Goal: Task Accomplishment & Management: Complete application form

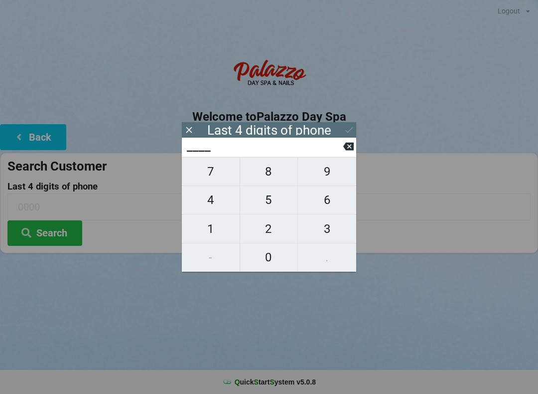
scroll to position [2, 3]
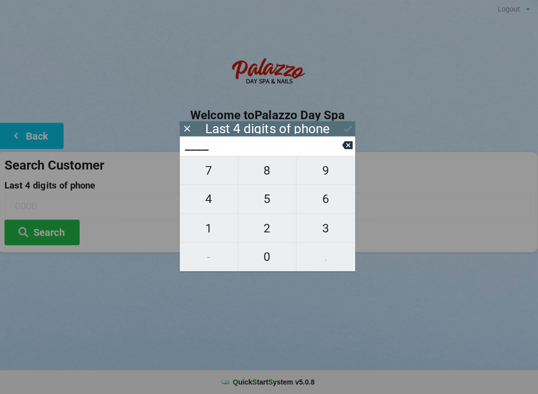
click at [272, 205] on span "5" at bounding box center [269, 199] width 58 height 21
type input "5___"
click at [266, 239] on span "2" at bounding box center [269, 228] width 58 height 21
type input "52__"
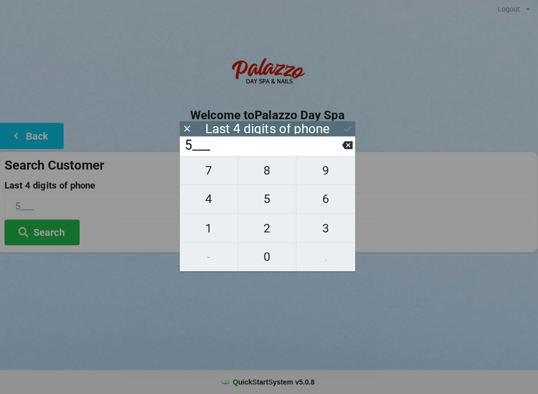
type input "52__"
click at [211, 238] on span "1" at bounding box center [211, 228] width 58 height 21
type input "521_"
click at [213, 230] on span "1" at bounding box center [211, 228] width 58 height 21
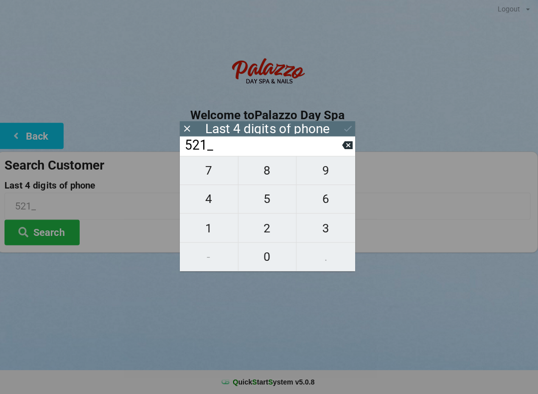
type input "5211"
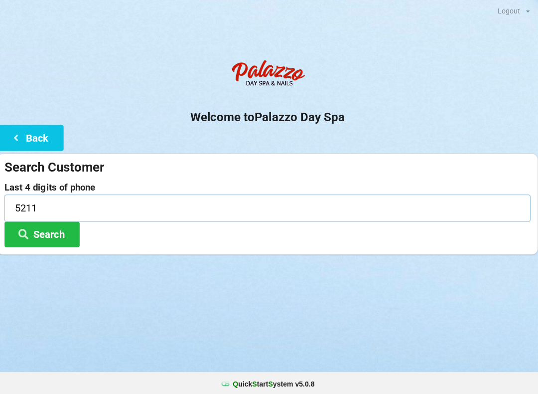
click at [67, 212] on input "5211" at bounding box center [268, 206] width 523 height 26
click at [51, 238] on button "Search" at bounding box center [44, 232] width 75 height 25
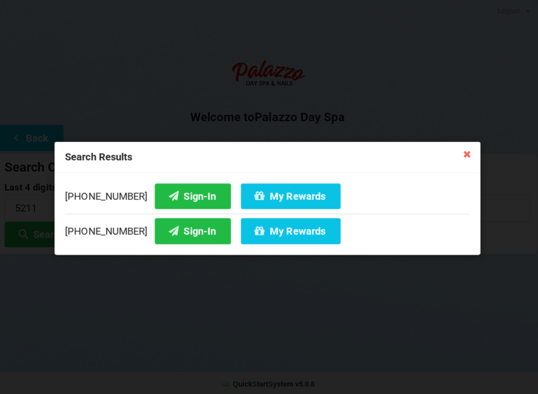
click at [185, 194] on button "Sign-In" at bounding box center [195, 194] width 76 height 25
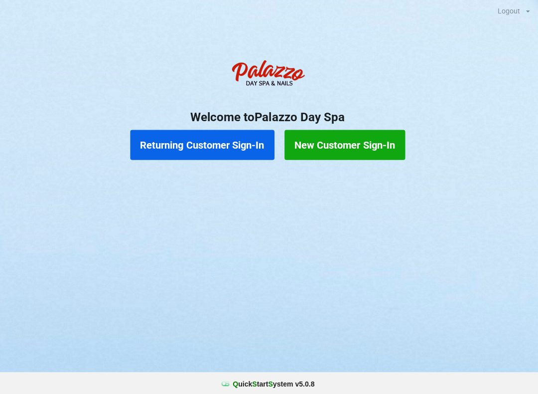
click at [214, 143] on button "Returning Customer Sign-In" at bounding box center [205, 144] width 144 height 30
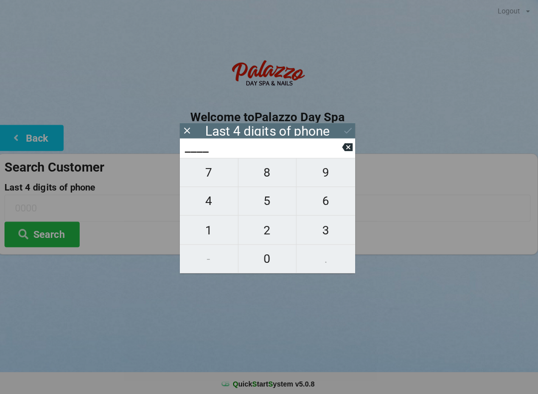
click at [274, 210] on span "5" at bounding box center [269, 199] width 58 height 21
type input "5___"
click at [268, 257] on span "0" at bounding box center [269, 257] width 58 height 21
type input "50__"
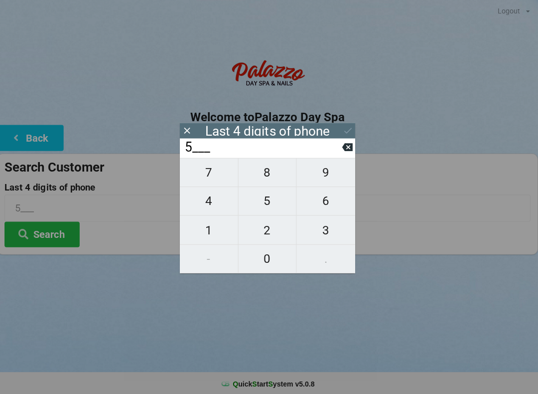
type input "50__"
click at [329, 173] on span "9" at bounding box center [327, 171] width 58 height 21
type input "509_"
click at [289, 254] on span "0" at bounding box center [269, 257] width 58 height 21
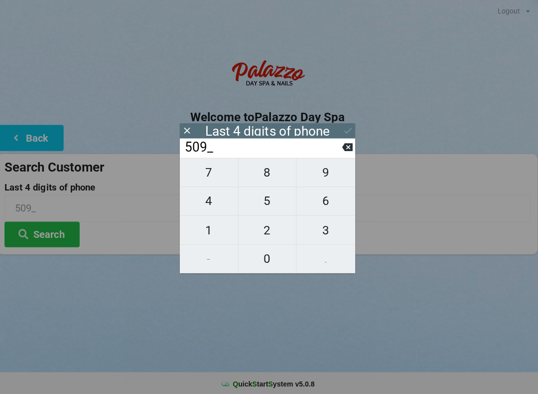
type input "5090"
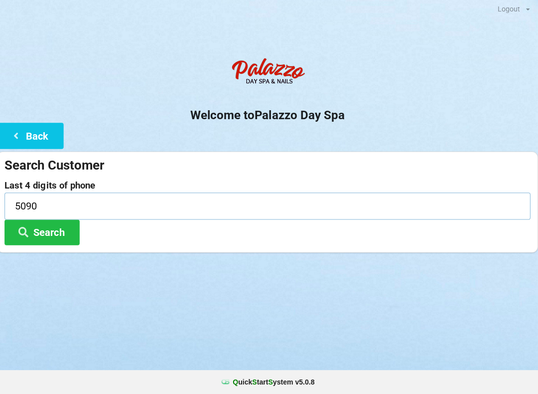
click at [45, 210] on input "5090" at bounding box center [268, 206] width 523 height 26
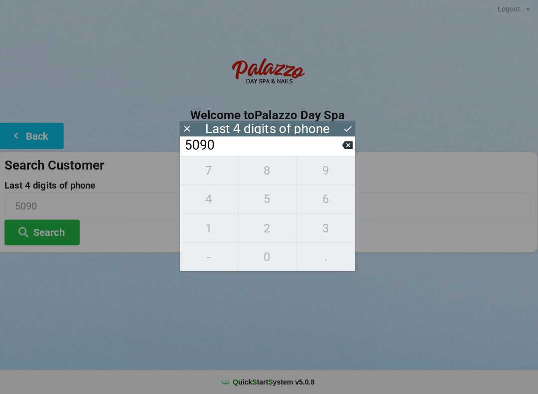
click at [55, 229] on button "Search" at bounding box center [44, 232] width 75 height 25
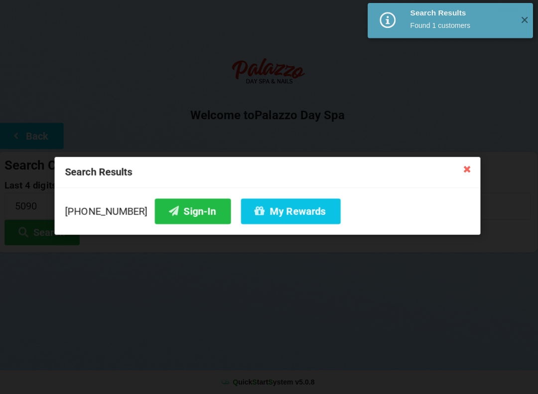
click at [174, 217] on button "Sign-In" at bounding box center [195, 211] width 76 height 25
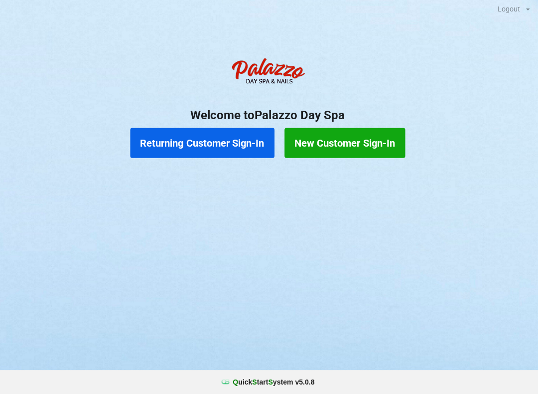
click at [231, 141] on button "Returning Customer Sign-In" at bounding box center [205, 144] width 144 height 30
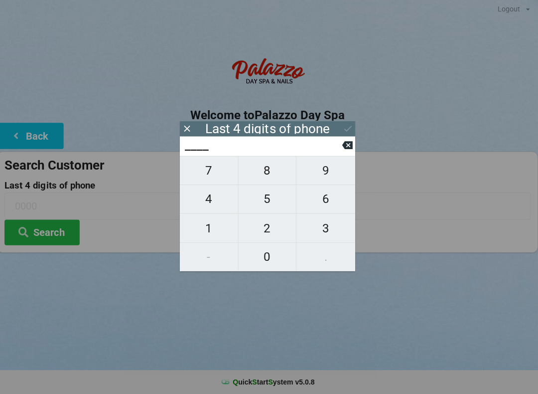
click at [274, 203] on span "5" at bounding box center [269, 199] width 58 height 21
type input "5___"
click at [273, 239] on span "2" at bounding box center [269, 228] width 58 height 21
type input "52__"
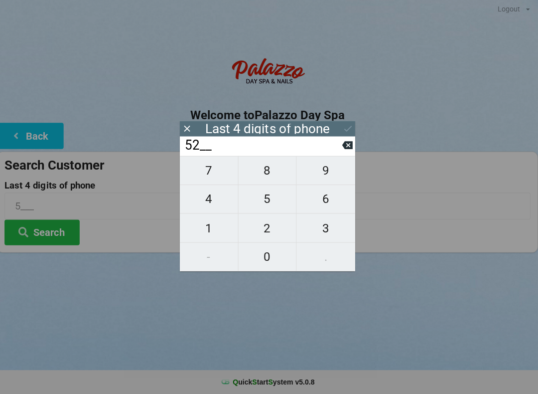
type input "52__"
click at [221, 228] on span "1" at bounding box center [211, 228] width 58 height 21
type input "521_"
click at [225, 230] on span "1" at bounding box center [211, 228] width 58 height 21
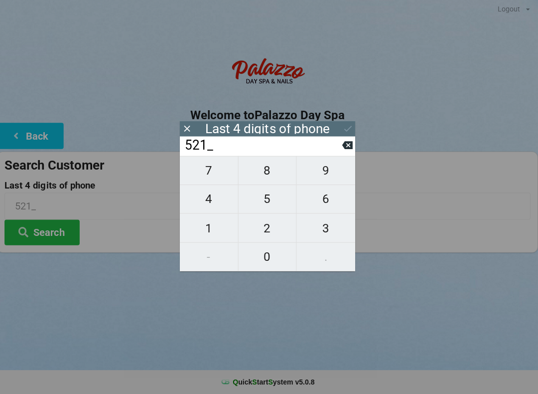
type input "5211"
click at [45, 233] on button "Search" at bounding box center [44, 232] width 75 height 25
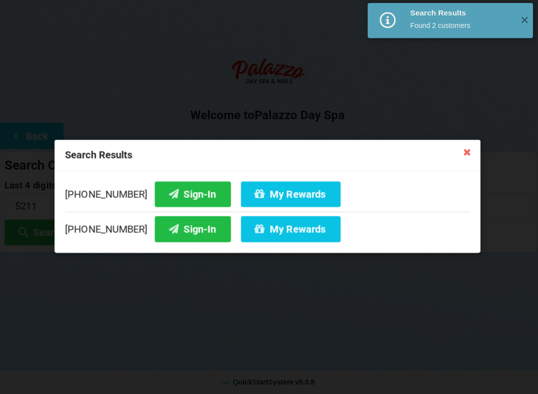
click at [190, 197] on button "Sign-In" at bounding box center [195, 194] width 76 height 25
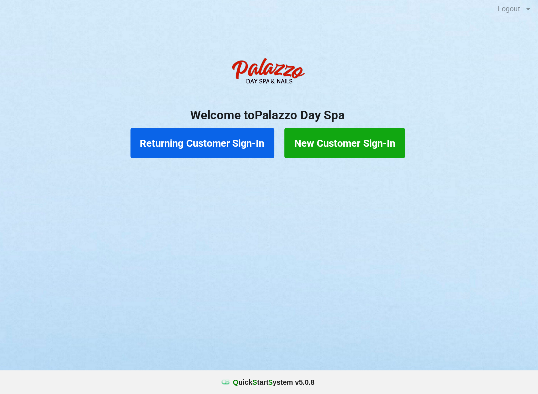
click at [242, 132] on button "Returning Customer Sign-In" at bounding box center [205, 144] width 144 height 30
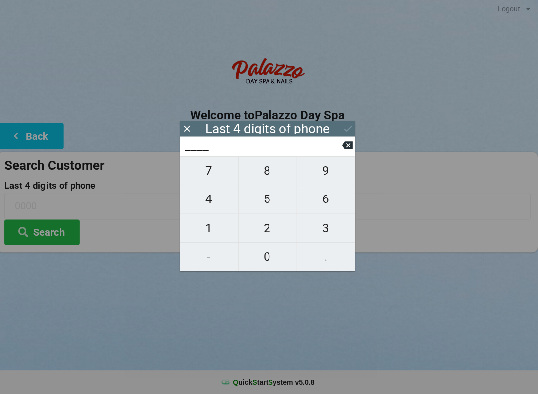
click at [271, 229] on span "2" at bounding box center [269, 228] width 58 height 21
type input "2___"
click at [272, 180] on span "8" at bounding box center [269, 171] width 58 height 21
type input "28__"
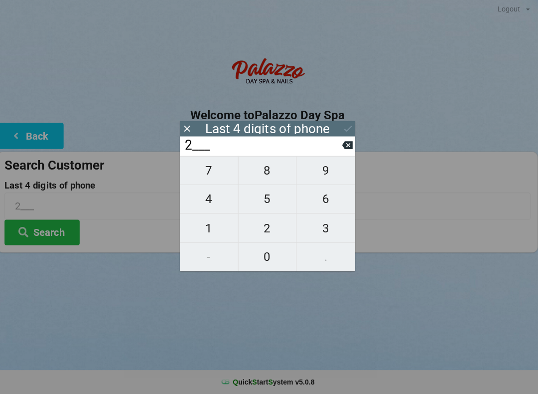
type input "28__"
click at [274, 200] on span "5" at bounding box center [269, 199] width 58 height 21
type input "285_"
click at [269, 256] on span "0" at bounding box center [269, 257] width 58 height 21
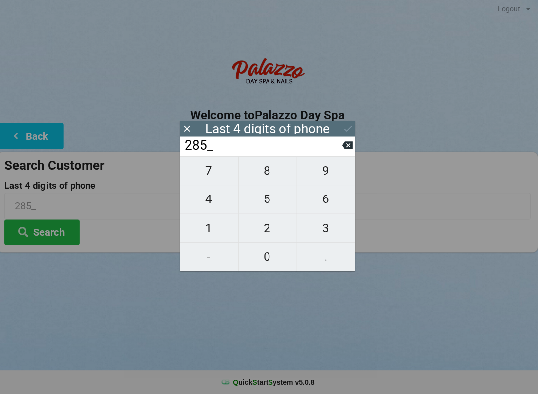
type input "2850"
click at [356, 128] on div "Welcome to Palazzo Day Spa Back Search Customer Last 4 digits of phone 2850 Sea…" at bounding box center [269, 153] width 538 height 199
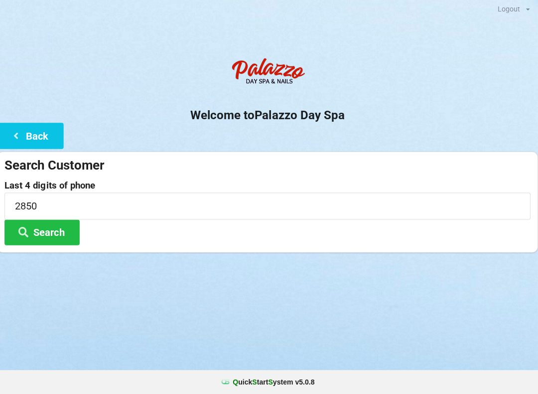
click at [60, 232] on button "Search" at bounding box center [44, 232] width 75 height 25
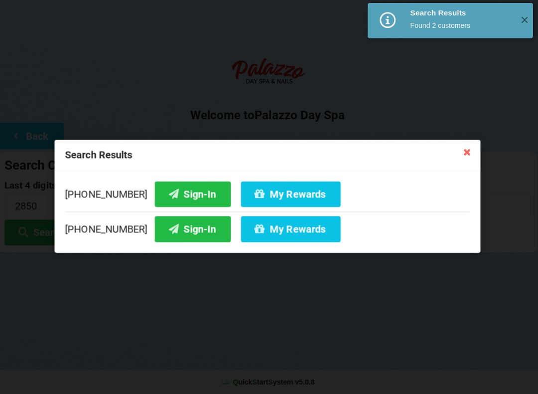
click at [182, 231] on button "Sign-In" at bounding box center [195, 229] width 76 height 25
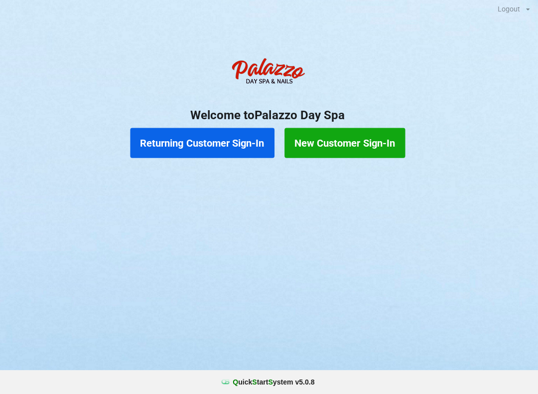
click at [243, 138] on button "Returning Customer Sign-In" at bounding box center [205, 144] width 144 height 30
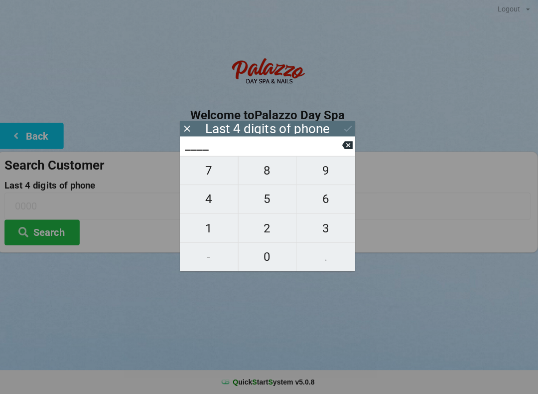
click at [268, 228] on span "2" at bounding box center [269, 228] width 58 height 21
type input "2___"
click at [270, 193] on span "5" at bounding box center [269, 199] width 58 height 21
type input "25__"
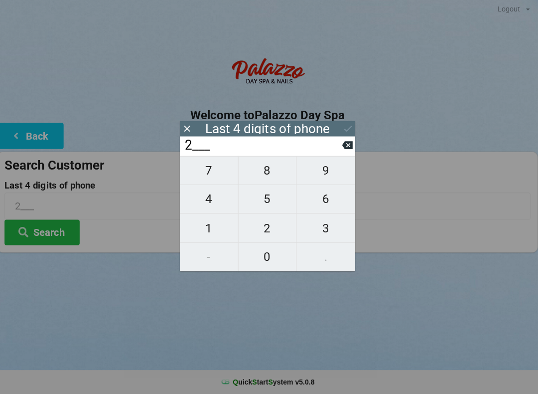
type input "25__"
click at [270, 193] on span "5" at bounding box center [269, 199] width 58 height 21
type input "255_"
click at [211, 171] on span "7" at bounding box center [211, 171] width 58 height 21
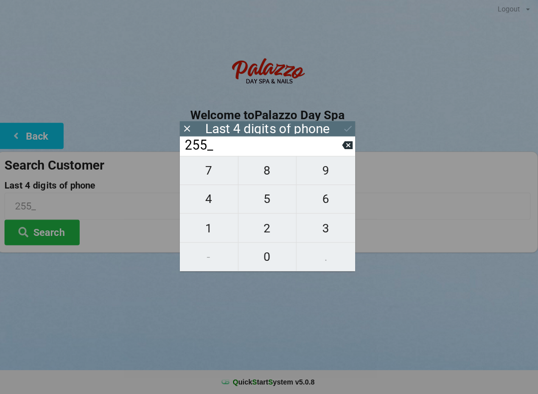
type input "2557"
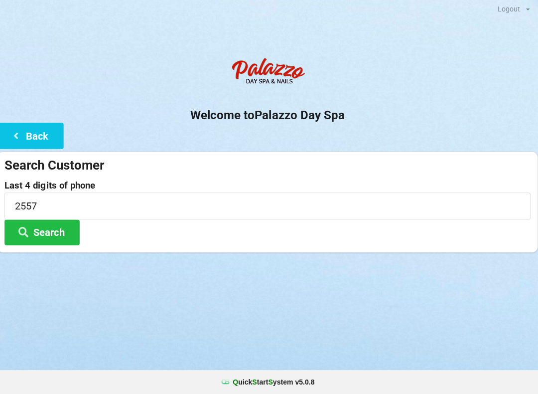
click at [431, 299] on div "Logout Logout Sign-In Welcome to Palazzo Day Spa Back Search Customer Last 4 di…" at bounding box center [269, 197] width 538 height 394
click at [58, 228] on button "Search" at bounding box center [44, 232] width 75 height 25
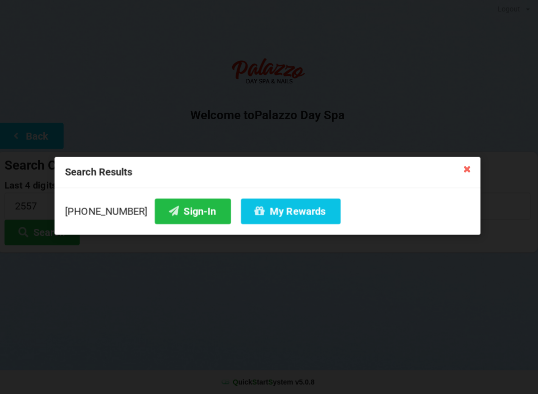
click at [290, 218] on button "My Rewards" at bounding box center [292, 211] width 99 height 25
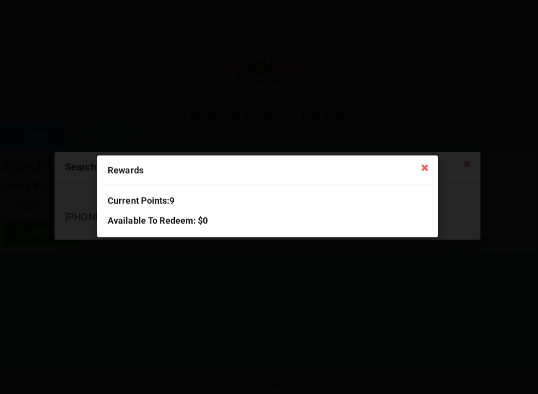
click at [517, 163] on div "Rewards Current Points: 9 Available To Redeem : $0" at bounding box center [269, 197] width 538 height 394
click at [419, 162] on icon at bounding box center [426, 168] width 16 height 16
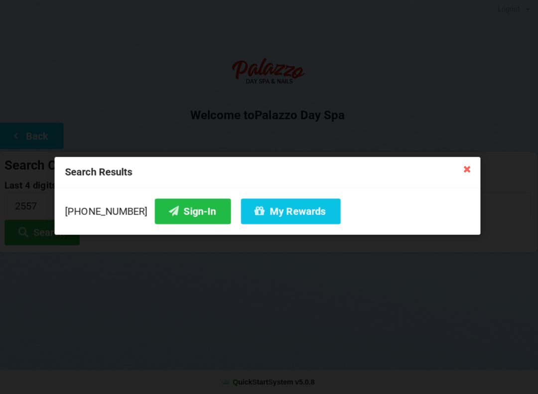
click at [168, 212] on button "Sign-In" at bounding box center [195, 211] width 76 height 25
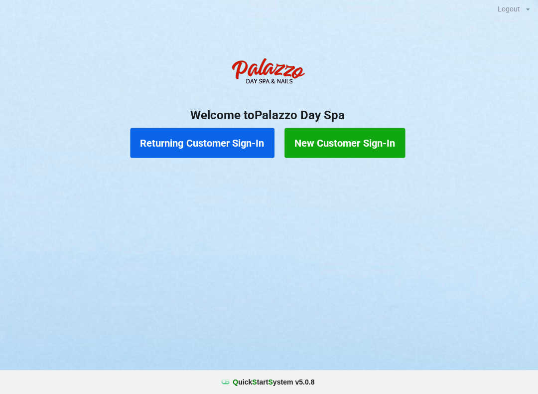
click at [163, 140] on button "Returning Customer Sign-In" at bounding box center [205, 144] width 144 height 30
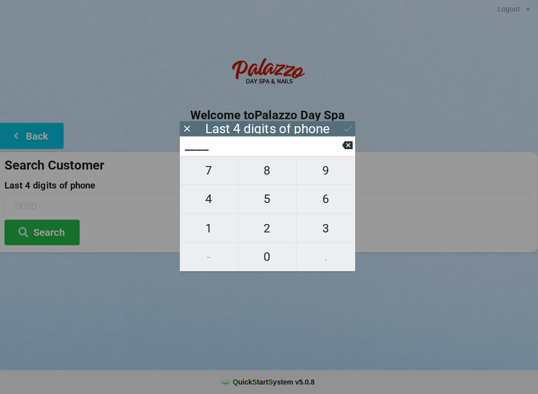
click at [314, 200] on span "6" at bounding box center [327, 199] width 58 height 21
type input "6___"
click at [315, 199] on span "6" at bounding box center [327, 199] width 58 height 21
type input "66__"
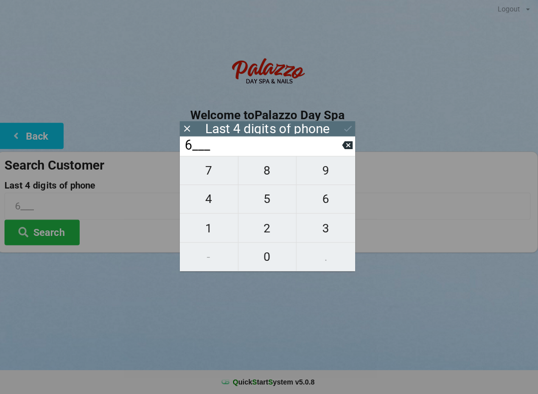
type input "66__"
click at [251, 228] on span "2" at bounding box center [269, 228] width 58 height 21
type input "662_"
click at [255, 231] on span "2" at bounding box center [269, 228] width 58 height 21
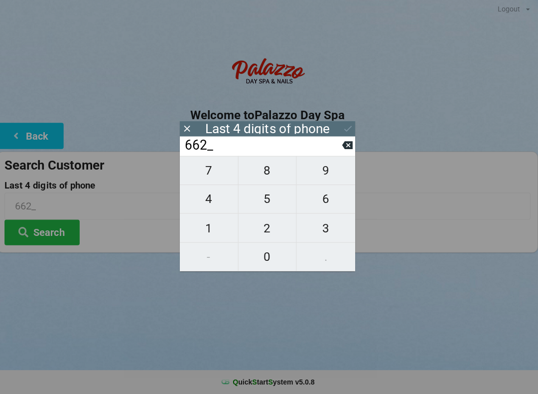
type input "6622"
click at [344, 125] on icon at bounding box center [349, 130] width 10 height 10
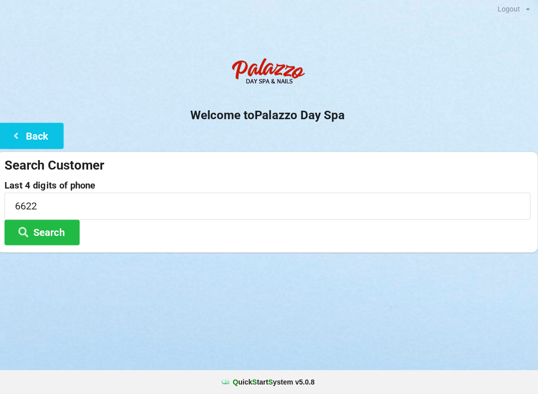
click at [64, 232] on button "Search" at bounding box center [44, 232] width 75 height 25
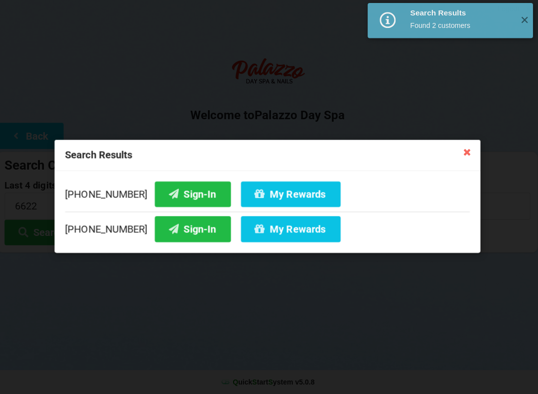
click at [460, 157] on icon at bounding box center [468, 153] width 16 height 16
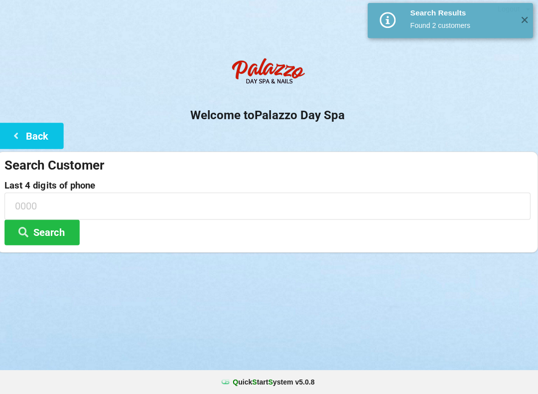
click at [473, 153] on div "Search Customer Last 4 digits of phone Search" at bounding box center [269, 203] width 538 height 101
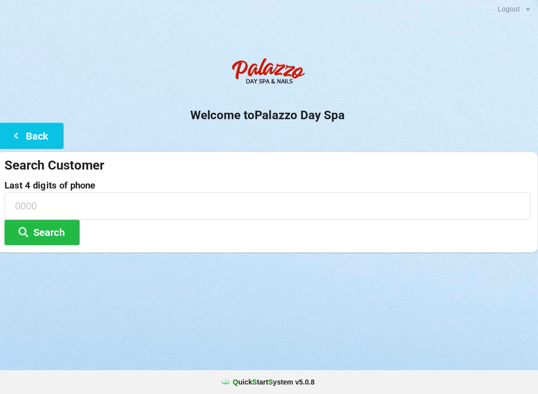
click at [57, 136] on button "Back" at bounding box center [33, 136] width 66 height 25
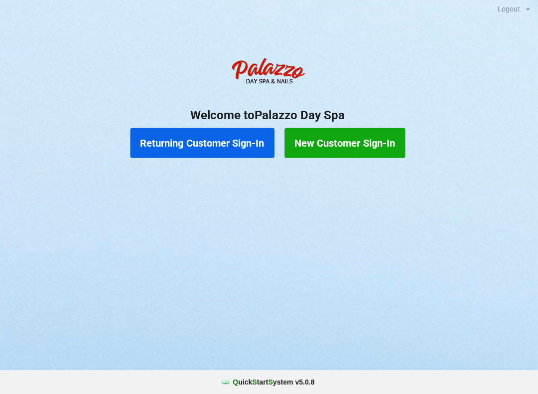
click at [236, 149] on button "Returning Customer Sign-In" at bounding box center [205, 144] width 144 height 30
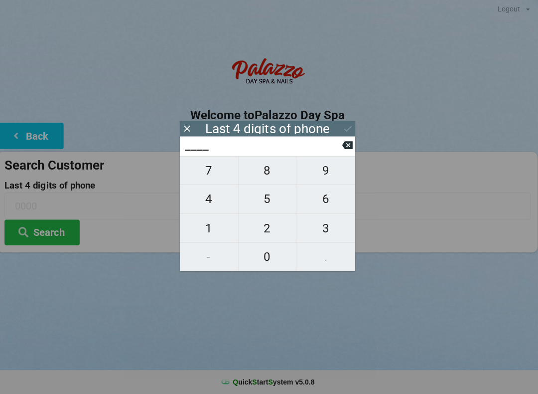
click at [224, 176] on span "7" at bounding box center [211, 171] width 58 height 21
type input "7___"
click at [214, 206] on span "4" at bounding box center [211, 199] width 58 height 21
type input "74__"
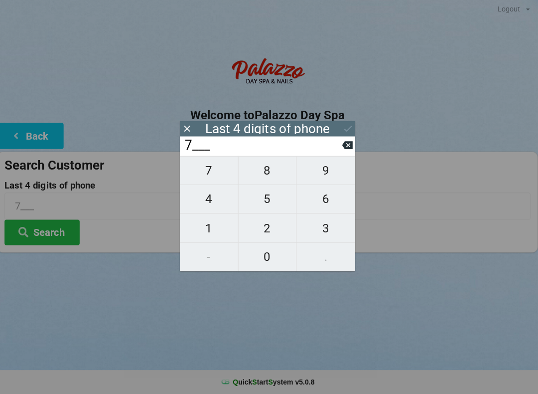
type input "74__"
click at [334, 201] on span "6" at bounding box center [327, 199] width 58 height 21
type input "746_"
click at [210, 228] on span "1" at bounding box center [211, 228] width 58 height 21
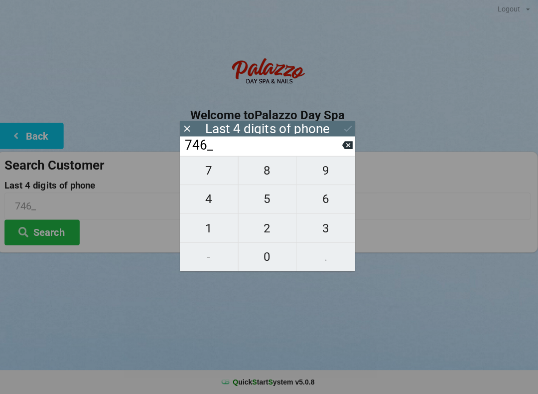
type input "7461"
click at [349, 125] on icon at bounding box center [349, 130] width 10 height 10
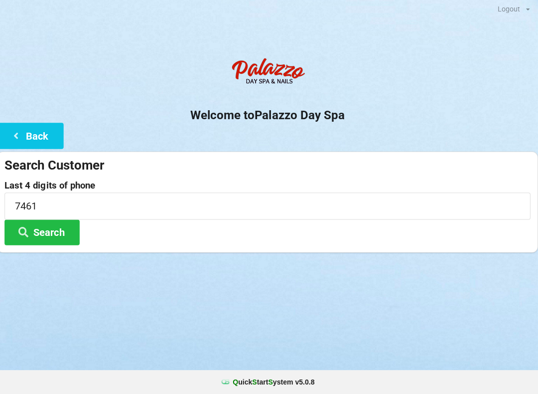
click at [49, 233] on button "Search" at bounding box center [44, 232] width 75 height 25
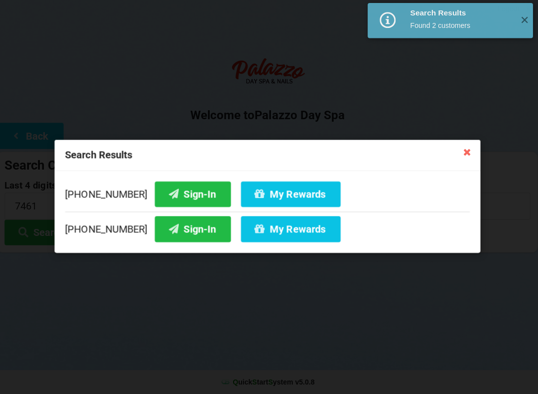
click at [193, 226] on button "Sign-In" at bounding box center [195, 229] width 76 height 25
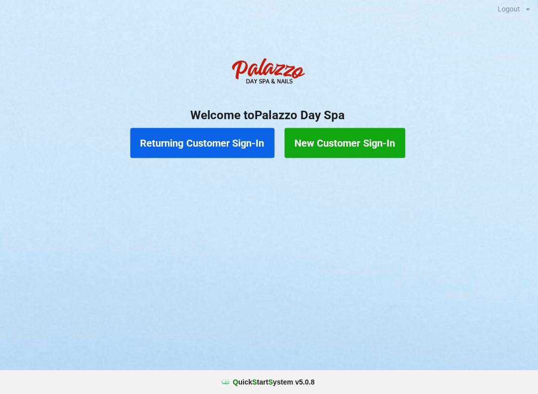
click at [227, 143] on button "Returning Customer Sign-In" at bounding box center [205, 144] width 144 height 30
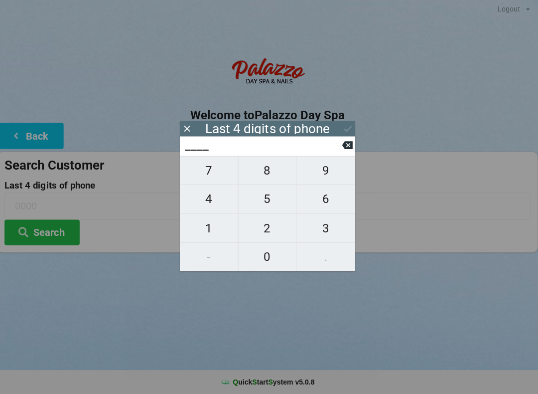
click at [215, 179] on span "7" at bounding box center [211, 171] width 58 height 21
type input "7___"
click at [208, 200] on span "4" at bounding box center [211, 199] width 58 height 21
type input "74__"
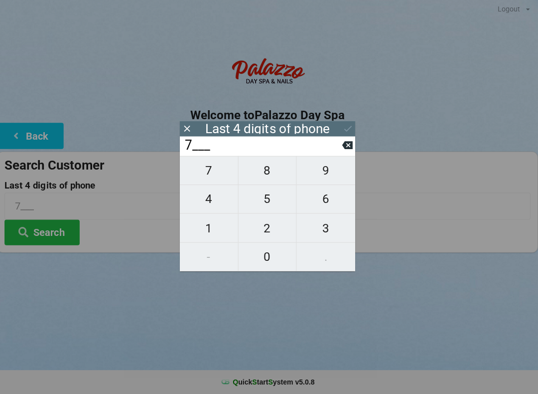
type input "74__"
click at [329, 193] on span "6" at bounding box center [327, 199] width 58 height 21
type input "746_"
click at [213, 225] on span "1" at bounding box center [211, 228] width 58 height 21
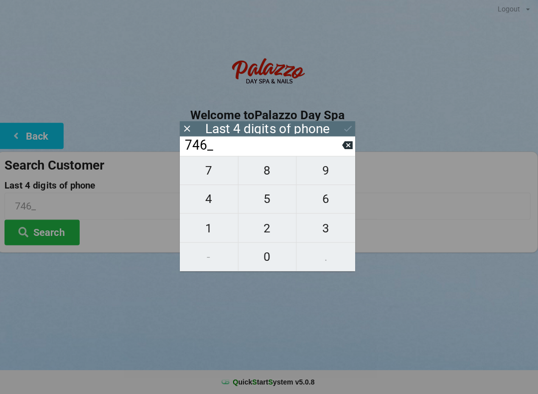
type input "7461"
click at [345, 126] on icon at bounding box center [349, 130] width 10 height 10
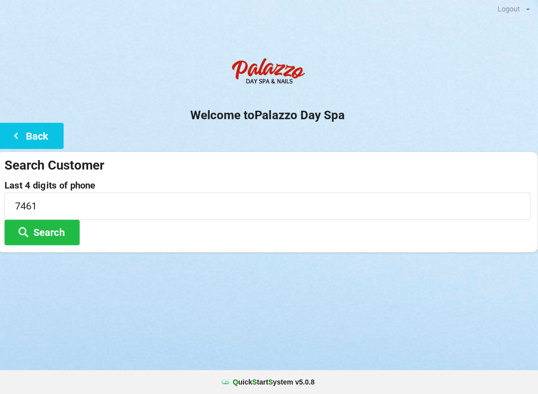
click at [63, 232] on button "Search" at bounding box center [44, 232] width 75 height 25
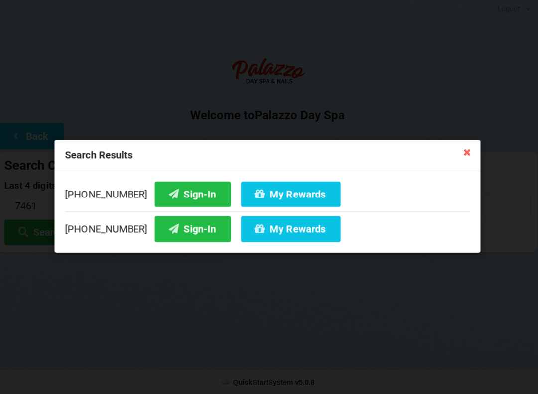
click at [285, 227] on button "My Rewards" at bounding box center [292, 229] width 99 height 25
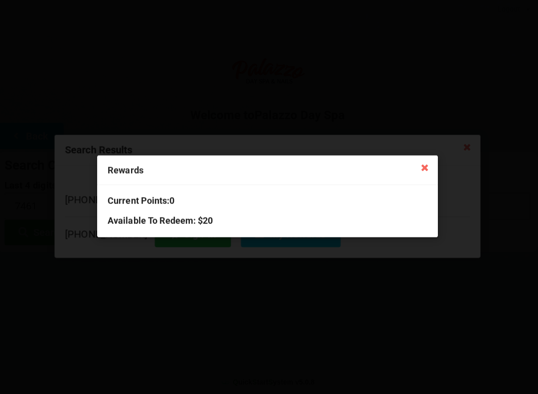
scroll to position [0, 0]
click at [427, 163] on icon at bounding box center [426, 168] width 16 height 16
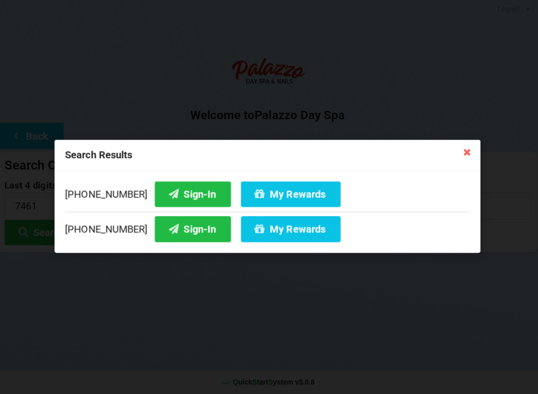
click at [428, 164] on div "Search Results" at bounding box center [269, 156] width 424 height 31
click at [465, 156] on icon at bounding box center [468, 153] width 16 height 16
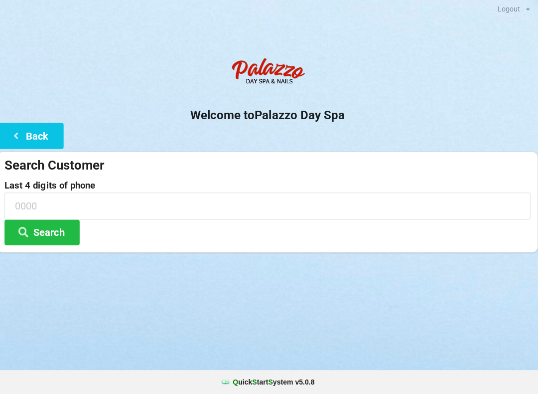
click at [94, 203] on input at bounding box center [268, 206] width 523 height 26
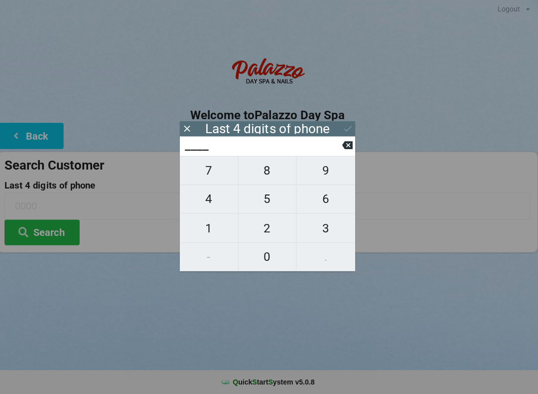
click at [322, 228] on span "3" at bounding box center [327, 228] width 58 height 21
type input "3___"
click at [261, 262] on span "0" at bounding box center [269, 257] width 58 height 21
type input "30__"
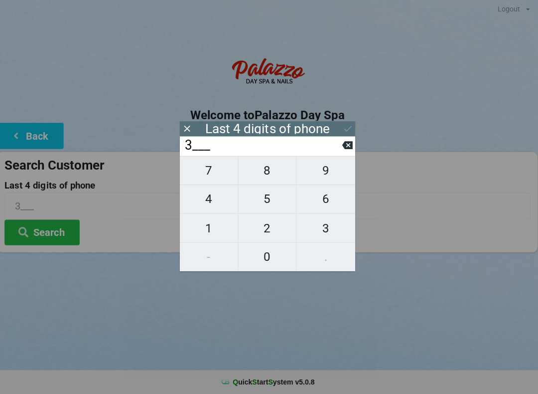
type input "30__"
click at [204, 177] on span "7" at bounding box center [211, 171] width 58 height 21
type input "307_"
click at [204, 207] on span "4" at bounding box center [211, 199] width 58 height 21
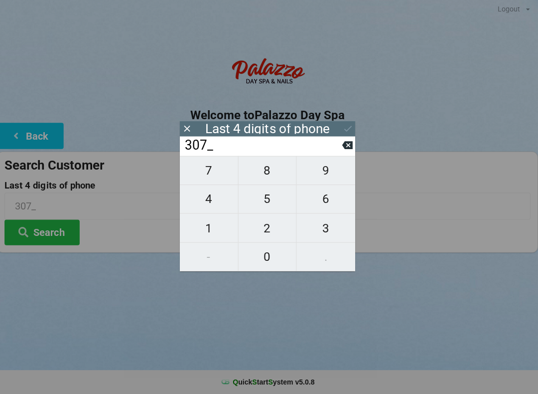
type input "3074"
click at [346, 128] on icon at bounding box center [349, 130] width 10 height 10
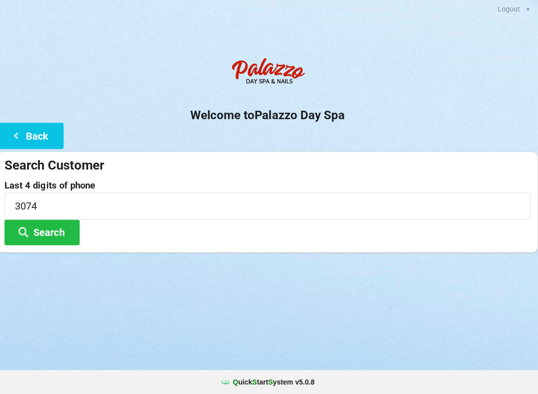
click at [44, 234] on button "Search" at bounding box center [44, 232] width 75 height 25
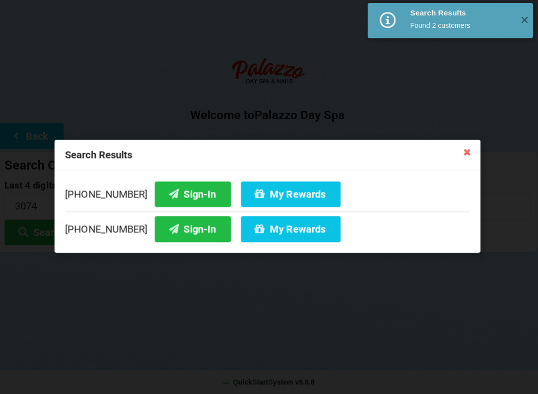
click at [171, 192] on button "Sign-In" at bounding box center [195, 194] width 76 height 25
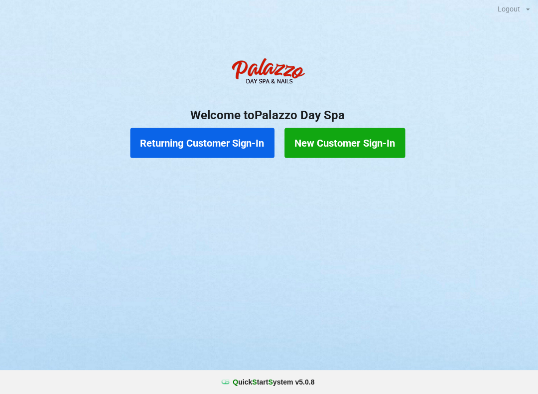
click at [201, 149] on button "Returning Customer Sign-In" at bounding box center [205, 144] width 144 height 30
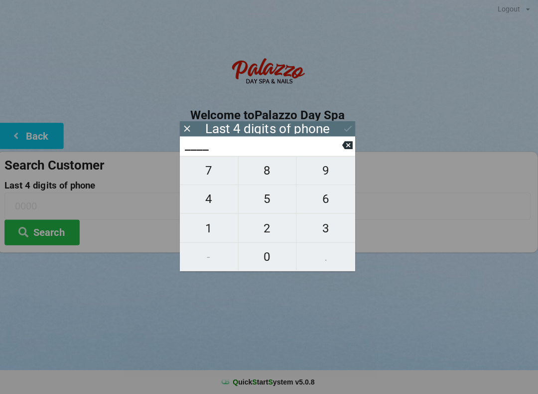
click at [337, 143] on input "____" at bounding box center [265, 147] width 158 height 16
click at [340, 152] on input "____" at bounding box center [265, 147] width 158 height 16
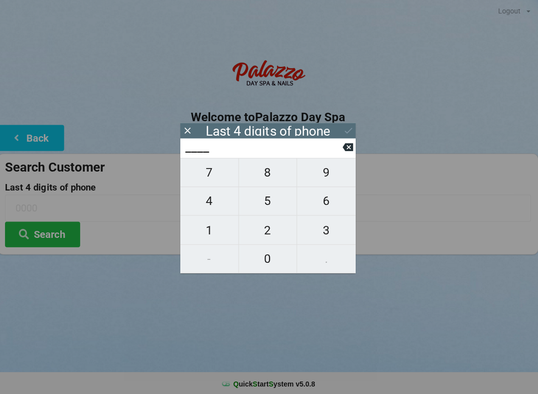
click at [322, 227] on span "3" at bounding box center [327, 228] width 58 height 21
type input "3___"
click at [327, 231] on span "3" at bounding box center [327, 228] width 58 height 21
type input "33__"
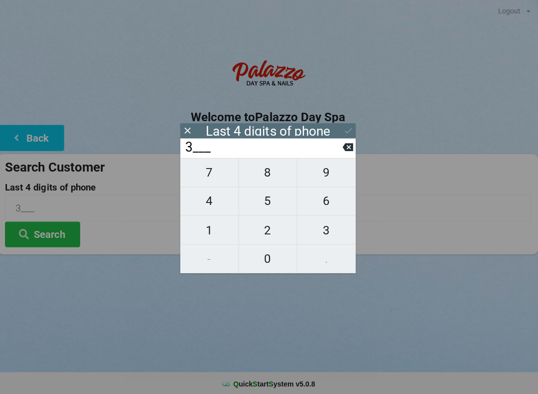
type input "33__"
click at [208, 199] on span "4" at bounding box center [211, 199] width 58 height 21
type input "334_"
click at [331, 205] on span "6" at bounding box center [327, 199] width 58 height 21
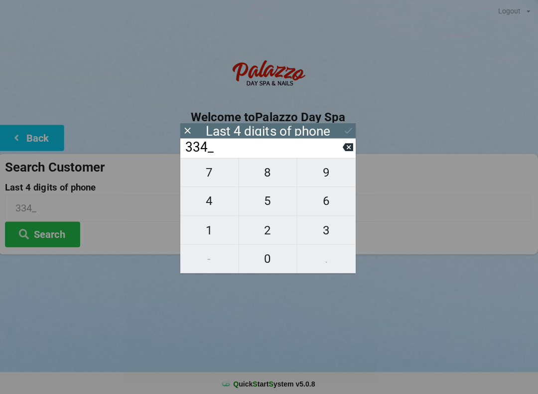
type input "3346"
click at [58, 227] on button "Search" at bounding box center [44, 232] width 75 height 25
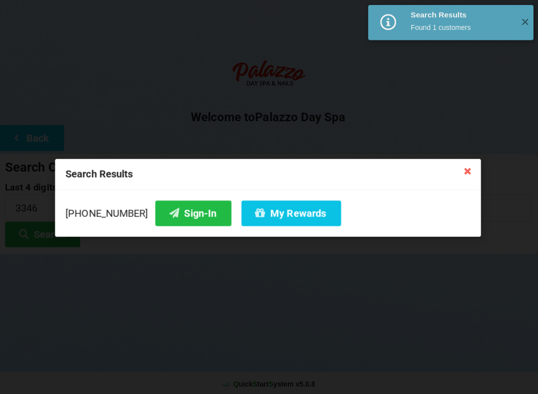
click at [177, 210] on button "Sign-In" at bounding box center [195, 211] width 76 height 25
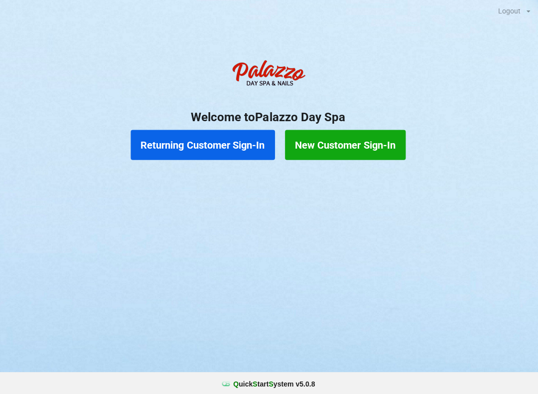
click at [217, 146] on button "Returning Customer Sign-In" at bounding box center [205, 144] width 144 height 30
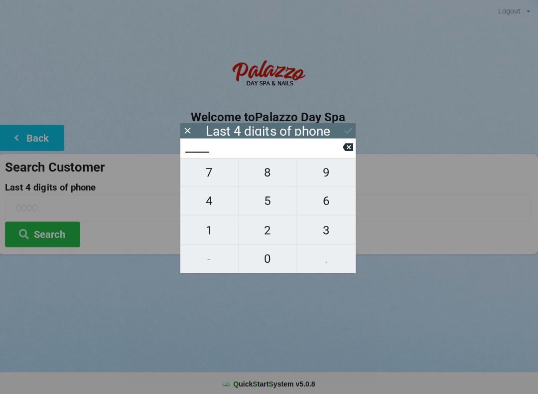
click at [263, 230] on span "2" at bounding box center [269, 228] width 58 height 21
type input "2___"
click at [318, 230] on span "3" at bounding box center [327, 228] width 58 height 21
type input "23__"
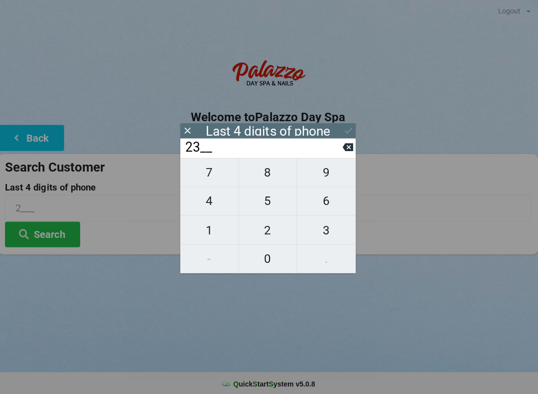
type input "23__"
click at [206, 224] on span "1" at bounding box center [211, 228] width 58 height 21
type input "231_"
click at [264, 174] on span "8" at bounding box center [269, 171] width 58 height 21
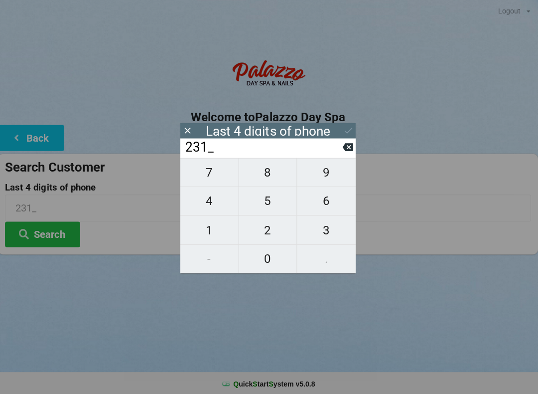
type input "2318"
click at [46, 233] on button "Search" at bounding box center [44, 232] width 75 height 25
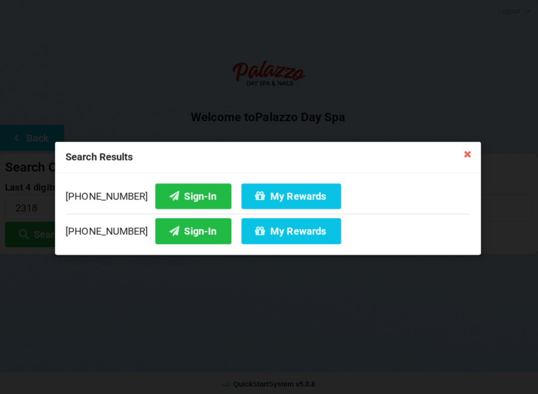
click at [178, 217] on button "Sign-In" at bounding box center [195, 229] width 76 height 25
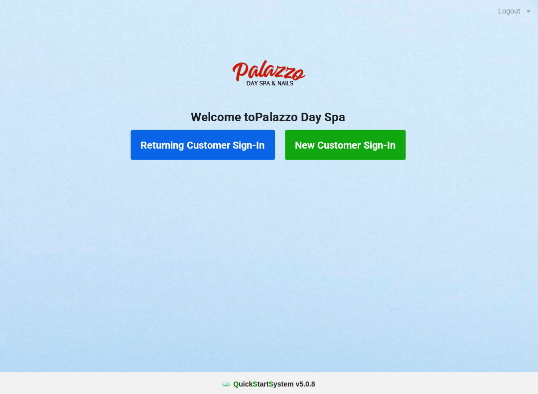
click at [216, 136] on button "Returning Customer Sign-In" at bounding box center [205, 144] width 144 height 30
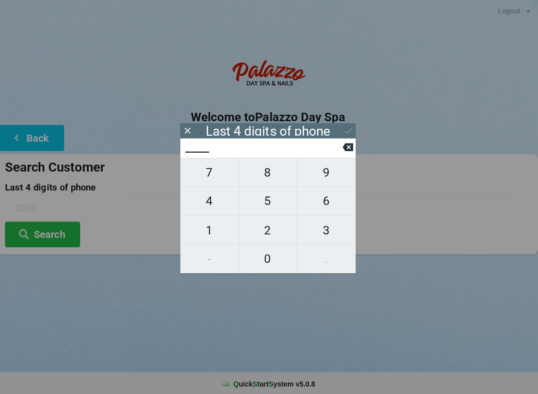
click at [327, 175] on span "9" at bounding box center [327, 171] width 58 height 21
type input "9___"
click at [329, 220] on button "3" at bounding box center [327, 228] width 58 height 28
type input "93__"
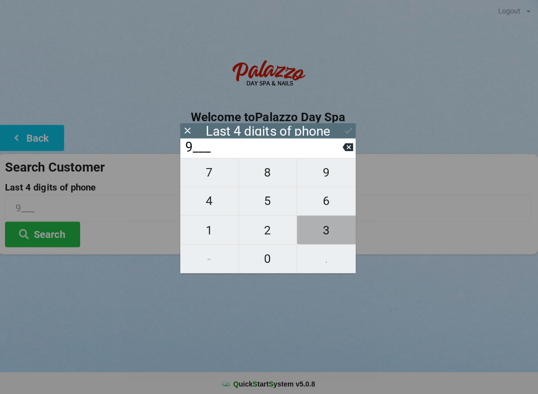
type input "93__"
click at [319, 173] on span "9" at bounding box center [327, 171] width 58 height 21
type input "939_"
click at [261, 202] on span "5" at bounding box center [269, 199] width 58 height 21
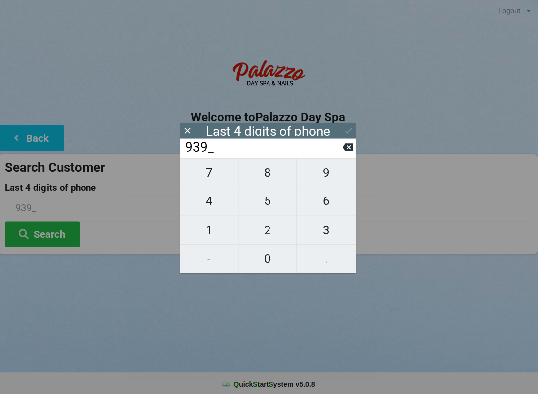
type input "9395"
click at [263, 227] on div "7 8 9 4 5 6 1 2 3 - 0 ." at bounding box center [269, 214] width 174 height 115
click at [267, 204] on div "7 8 9 4 5 6 1 2 3 - 0 ." at bounding box center [269, 214] width 174 height 115
click at [347, 147] on icon at bounding box center [349, 147] width 10 height 8
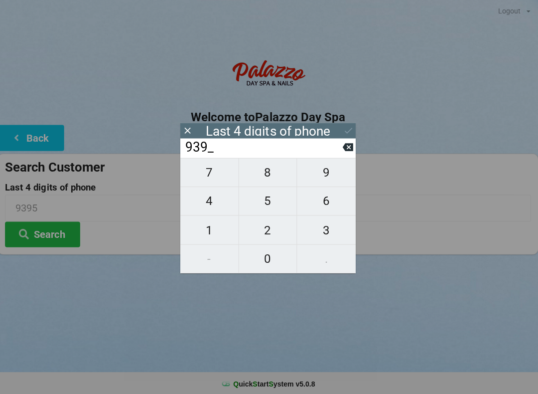
click at [344, 147] on icon at bounding box center [349, 147] width 10 height 8
click at [347, 151] on icon at bounding box center [349, 147] width 10 height 8
click at [345, 151] on icon at bounding box center [349, 147] width 10 height 8
click at [331, 176] on span "9" at bounding box center [327, 171] width 58 height 21
type input "9___"
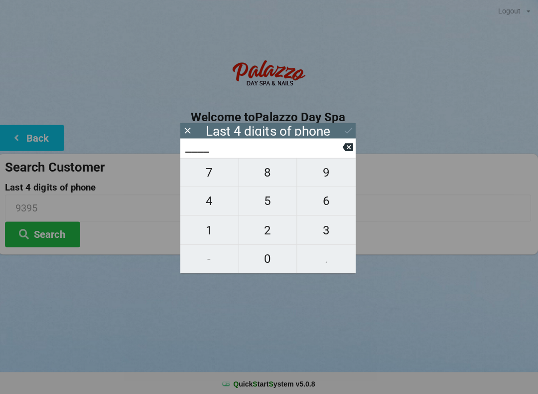
type input "9___"
click at [264, 252] on span "0" at bounding box center [269, 257] width 58 height 21
type input "90__"
click at [276, 177] on span "8" at bounding box center [269, 171] width 58 height 21
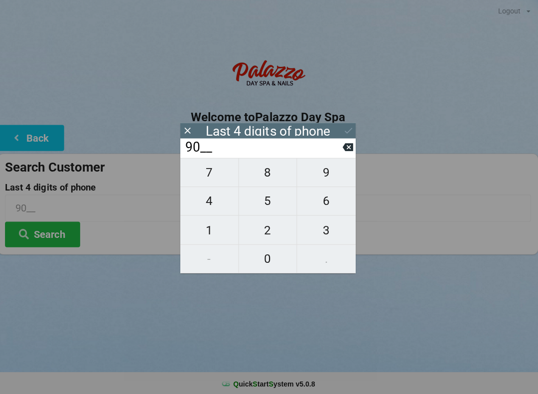
type input "908_"
click at [277, 198] on span "5" at bounding box center [269, 199] width 58 height 21
type input "9085"
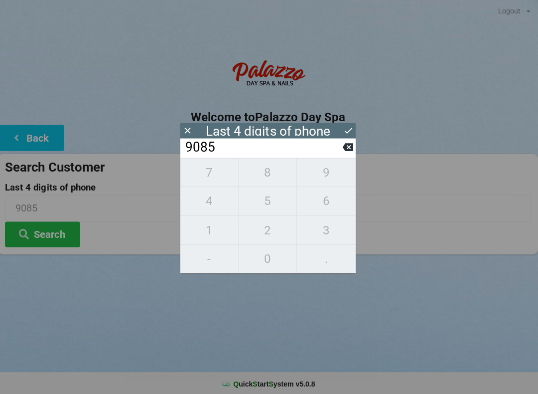
click at [337, 124] on div "Last 4 digits of phone" at bounding box center [269, 129] width 174 height 15
click at [347, 127] on icon at bounding box center [349, 130] width 10 height 10
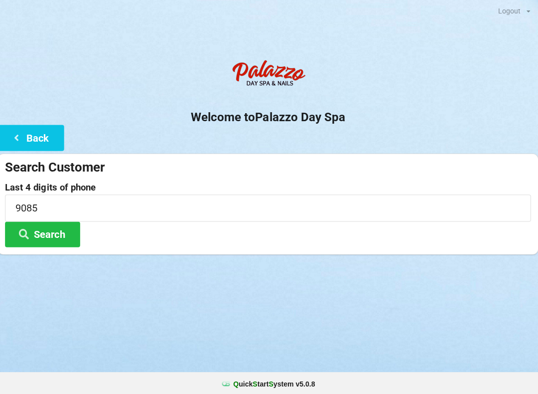
click at [49, 237] on button "Search" at bounding box center [44, 232] width 75 height 25
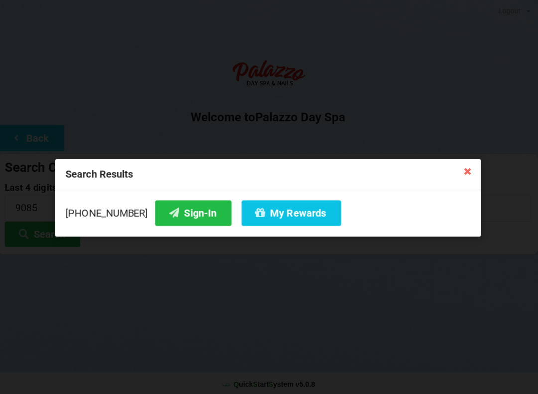
click at [192, 209] on button "Sign-In" at bounding box center [195, 211] width 76 height 25
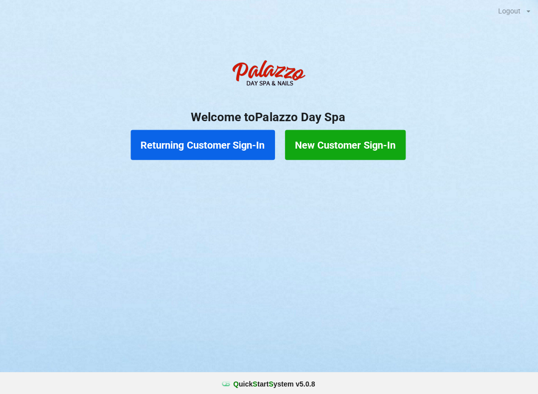
click at [248, 142] on button "Returning Customer Sign-In" at bounding box center [205, 144] width 144 height 30
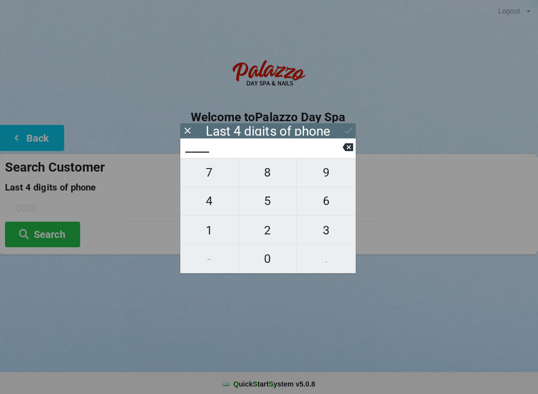
click at [274, 222] on span "2" at bounding box center [269, 228] width 58 height 21
type input "2___"
click at [321, 181] on span "9" at bounding box center [327, 171] width 58 height 21
type input "29__"
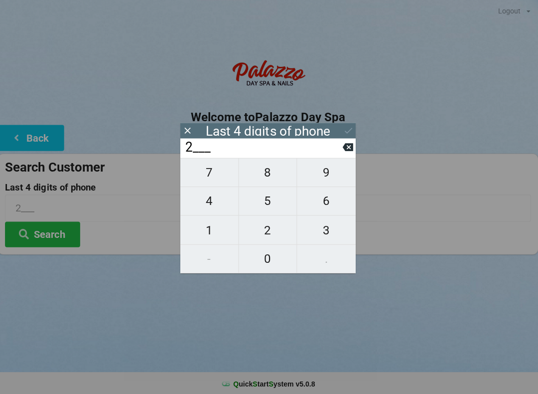
type input "29__"
click at [259, 258] on span "0" at bounding box center [269, 257] width 58 height 21
type input "290_"
click at [326, 182] on span "9" at bounding box center [327, 171] width 58 height 21
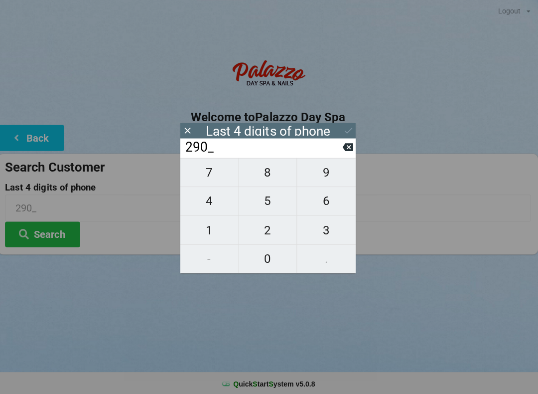
type input "2909"
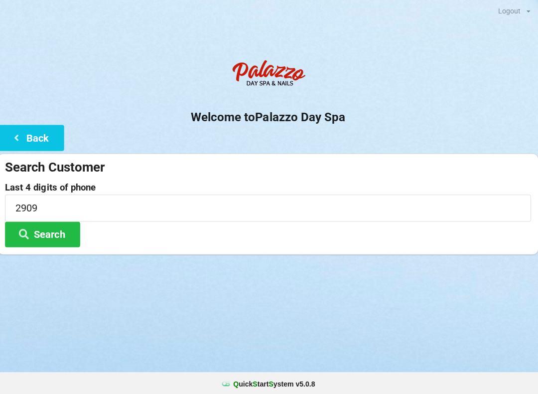
click at [251, 335] on div "Logout Logout Sign-In Welcome to Palazzo Day Spa Back Search Customer Last 4 di…" at bounding box center [269, 197] width 538 height 394
click at [61, 229] on button "Search" at bounding box center [44, 232] width 75 height 25
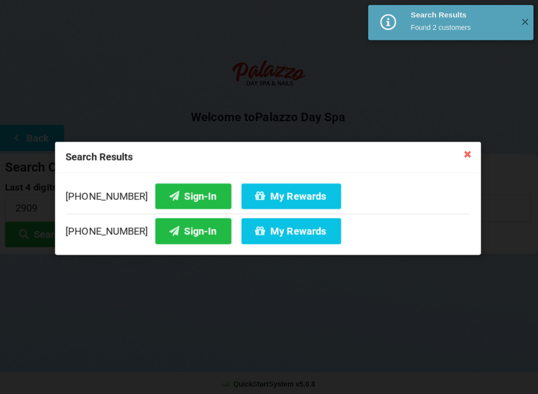
click at [177, 225] on button "Sign-In" at bounding box center [195, 229] width 76 height 25
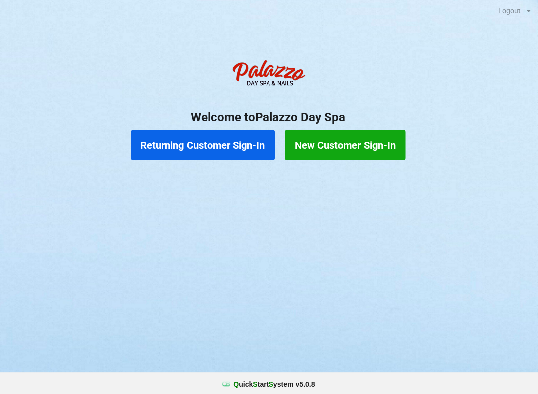
click at [344, 139] on button "New Customer Sign-In" at bounding box center [346, 144] width 120 height 30
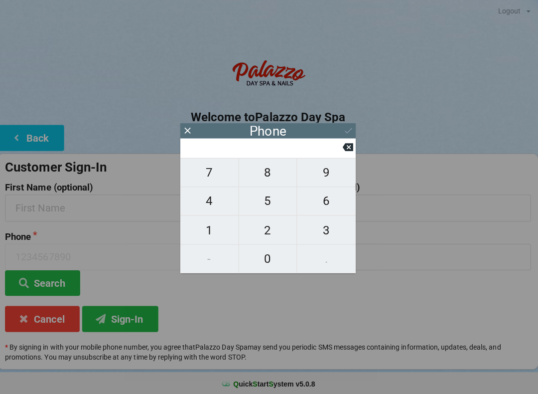
click at [319, 232] on span "3" at bounding box center [327, 228] width 58 height 21
type input "3"
click at [272, 231] on span "2" at bounding box center [269, 228] width 58 height 21
type input "32"
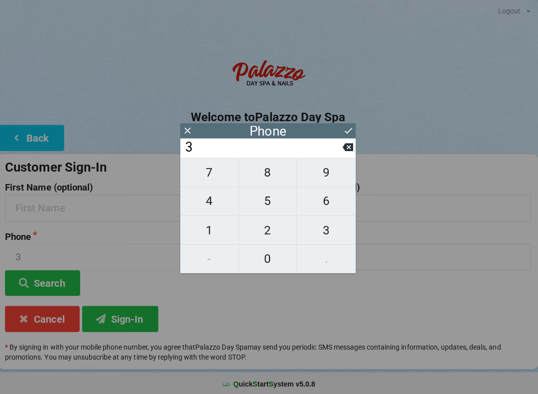
type input "32"
click at [220, 227] on span "1" at bounding box center [211, 228] width 58 height 21
type input "321"
click at [263, 201] on span "5" at bounding box center [269, 199] width 58 height 21
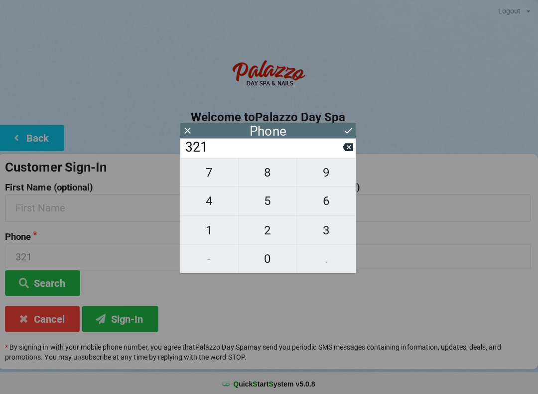
type input "3215"
click at [261, 230] on span "2" at bounding box center [269, 228] width 58 height 21
type input "32152"
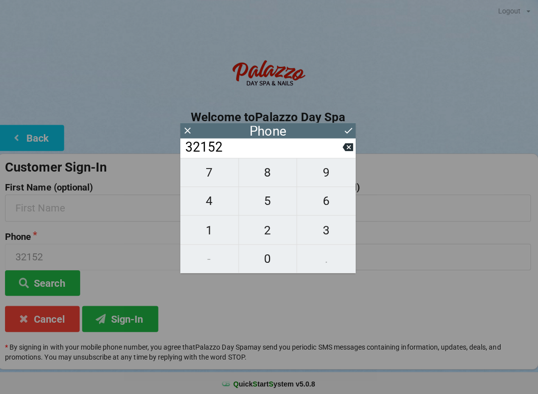
click at [202, 175] on span "7" at bounding box center [211, 171] width 58 height 21
type input "321527"
click at [321, 169] on span "9" at bounding box center [327, 171] width 58 height 21
type input "3215279"
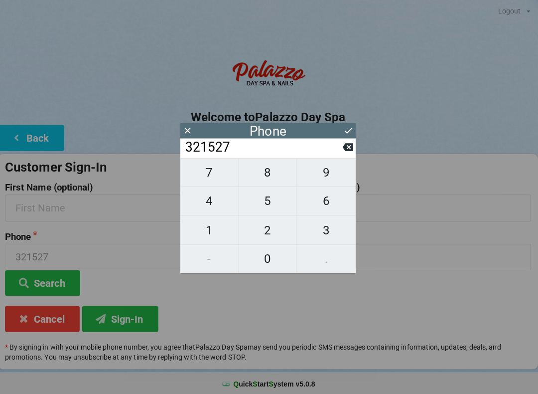
type input "3215279"
click at [322, 200] on span "6" at bounding box center [327, 199] width 58 height 21
type input "32152796"
click at [269, 201] on span "5" at bounding box center [269, 199] width 58 height 21
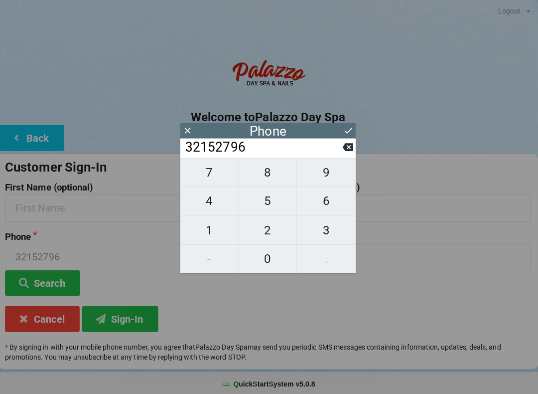
type input "321527965"
click at [347, 145] on icon at bounding box center [349, 146] width 10 height 10
click at [265, 225] on span "2" at bounding box center [269, 228] width 58 height 21
type input "321527962"
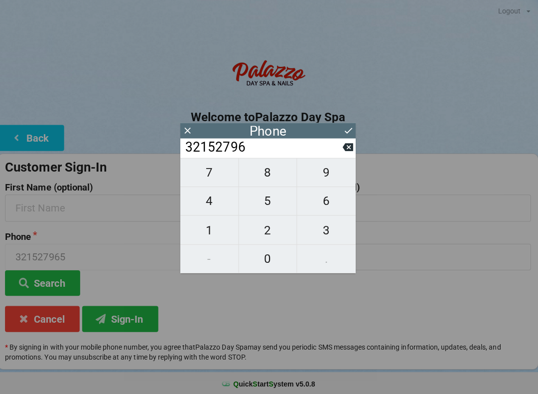
type input "321527962"
click at [263, 249] on span "0" at bounding box center [269, 257] width 58 height 21
type input "3215279620"
click at [344, 126] on icon at bounding box center [349, 130] width 10 height 10
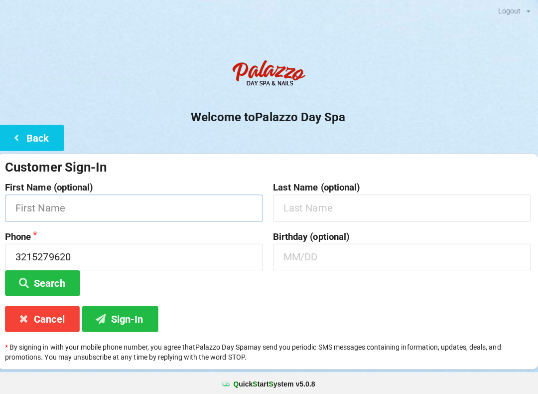
click at [139, 211] on input "text" at bounding box center [135, 206] width 257 height 26
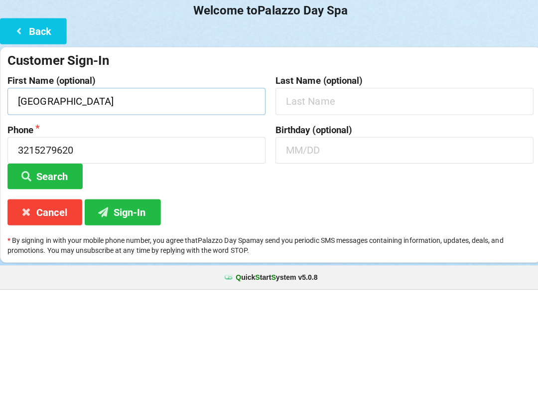
type input "[GEOGRAPHIC_DATA]"
click at [332, 193] on input "text" at bounding box center [402, 206] width 257 height 26
type input "Paradizo"
click at [351, 242] on input "text" at bounding box center [402, 255] width 257 height 26
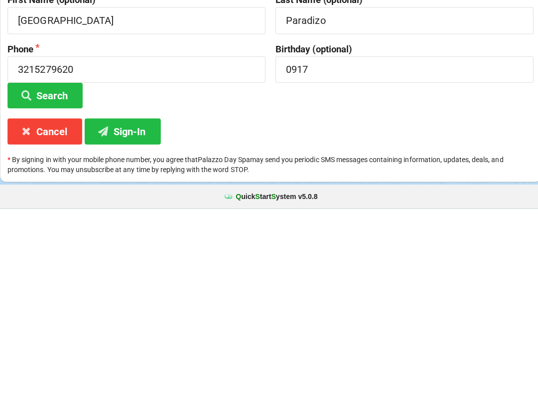
click at [134, 304] on button "Sign-In" at bounding box center [122, 316] width 76 height 25
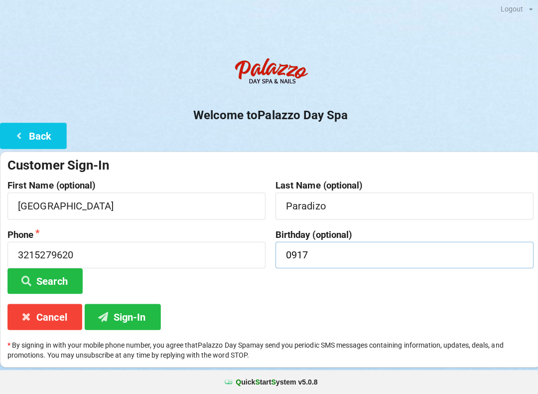
click at [321, 254] on input "0917" at bounding box center [402, 255] width 257 height 26
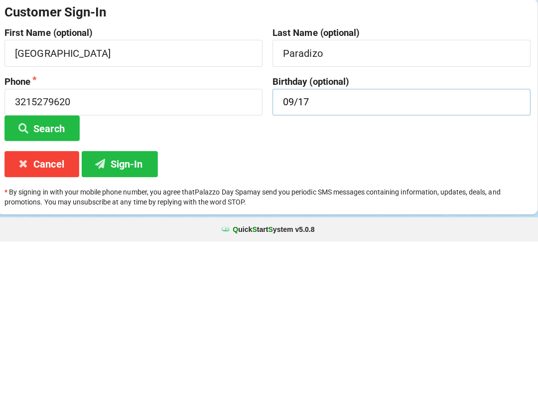
type input "09/17"
click at [136, 304] on button "Sign-In" at bounding box center [122, 316] width 76 height 25
